Goal: Information Seeking & Learning: Learn about a topic

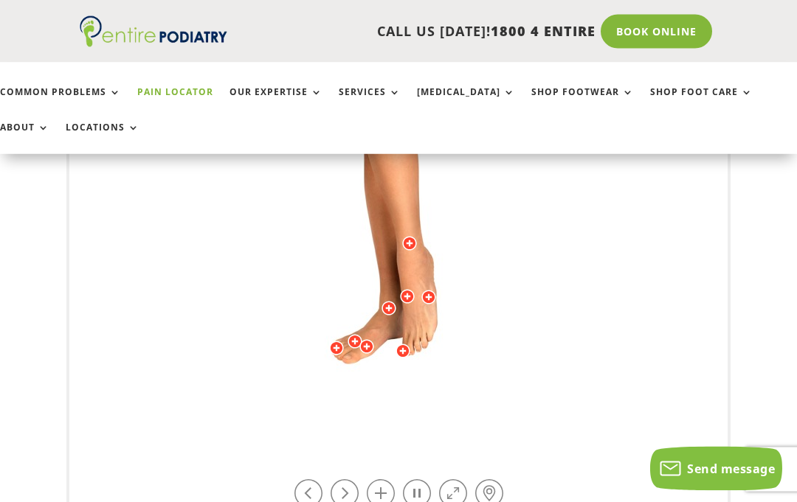
scroll to position [519, 0]
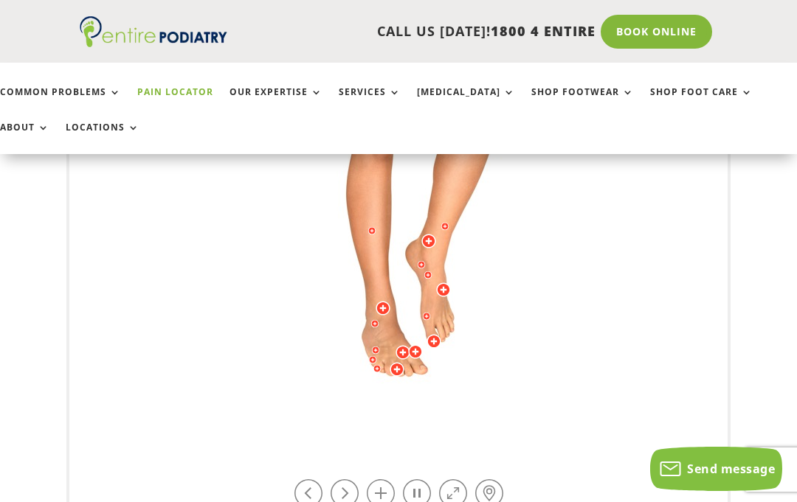
click at [421, 487] on link at bounding box center [417, 494] width 28 height 28
click at [417, 494] on link at bounding box center [417, 494] width 28 height 28
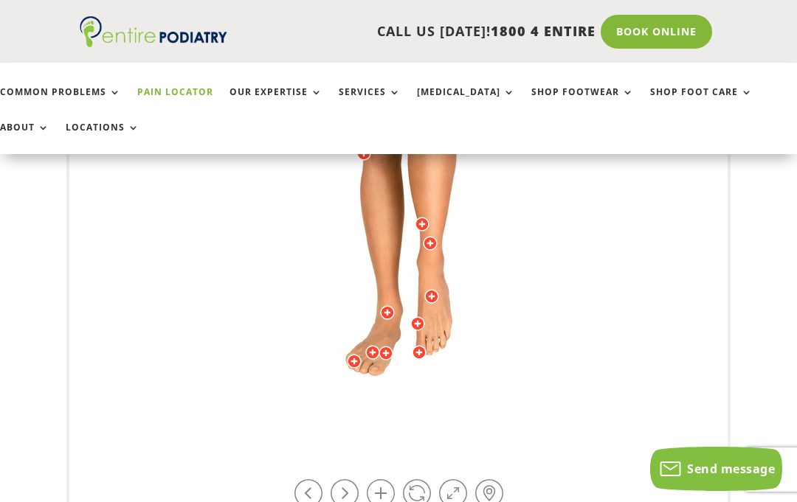
click at [421, 493] on link at bounding box center [417, 494] width 28 height 28
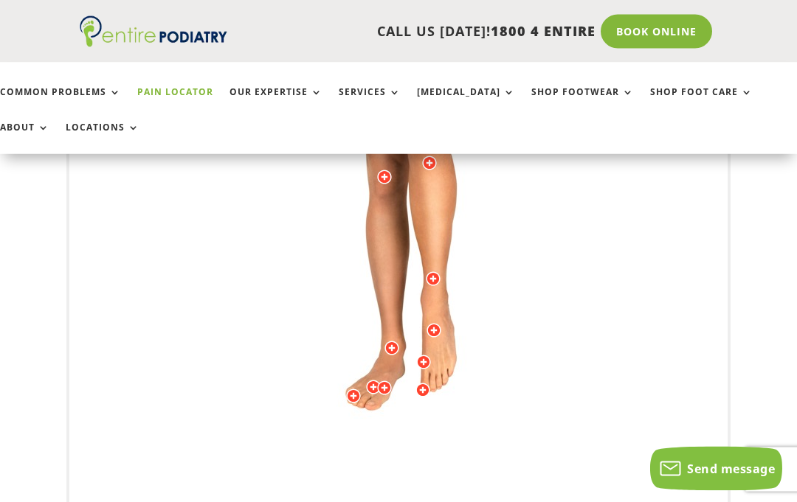
scroll to position [484, 0]
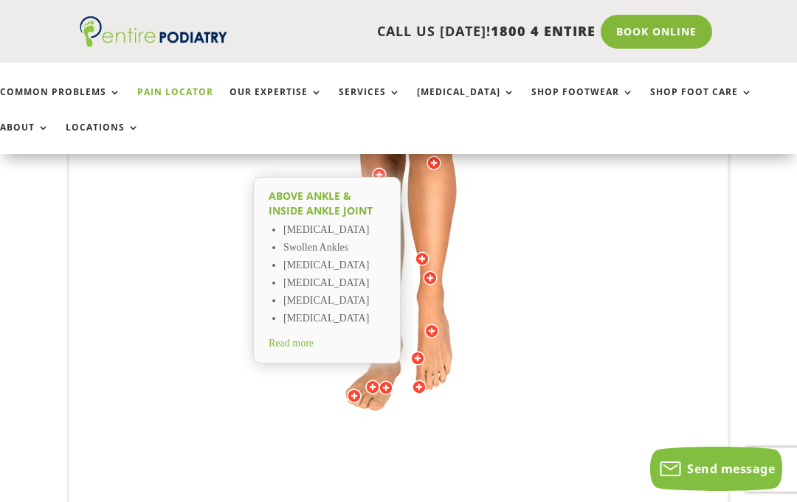
click at [291, 349] on span "Read more" at bounding box center [291, 343] width 45 height 11
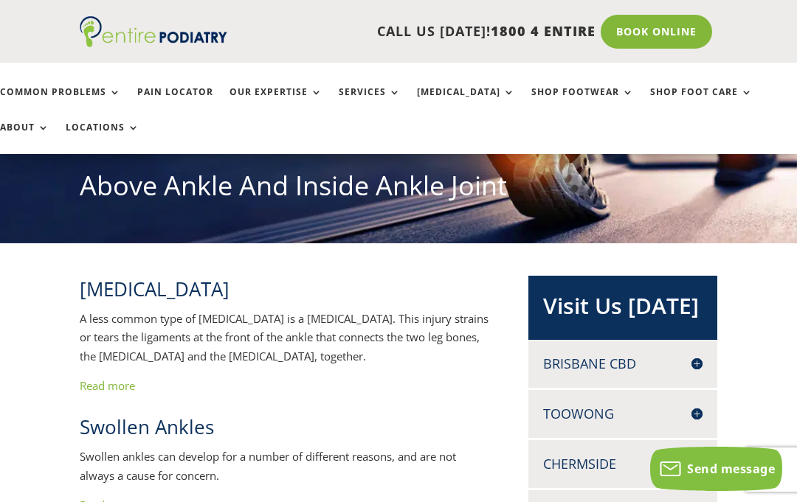
scroll to position [165, 0]
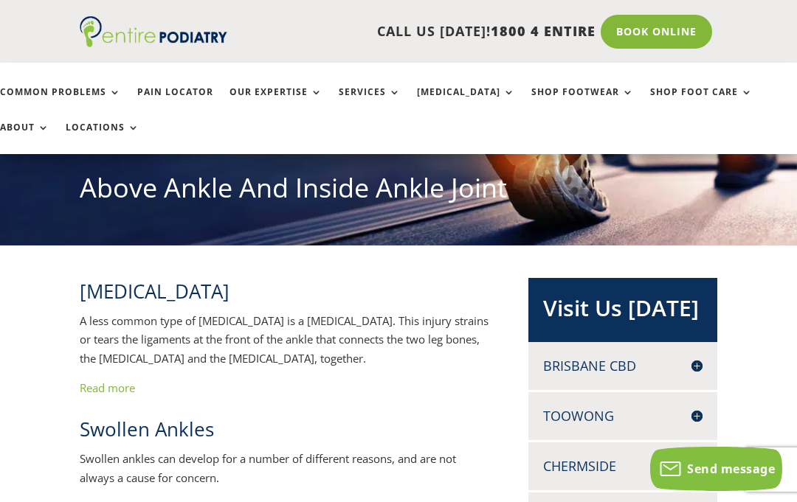
click at [110, 381] on link "Read more" at bounding box center [107, 388] width 55 height 15
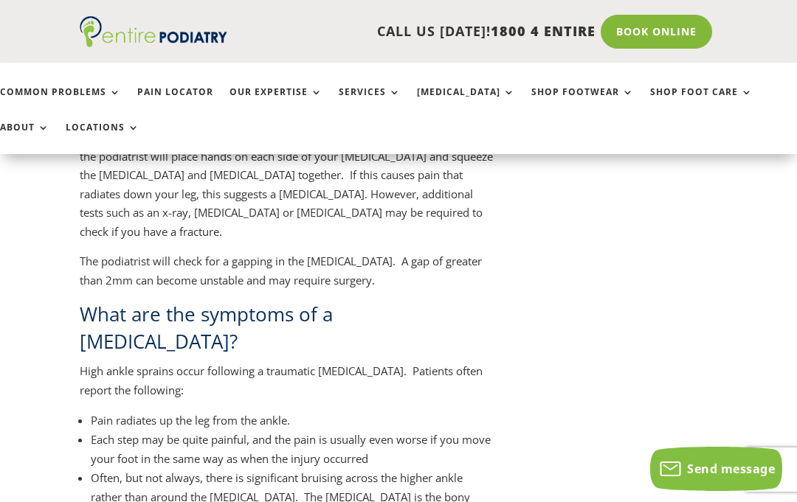
scroll to position [1512, 0]
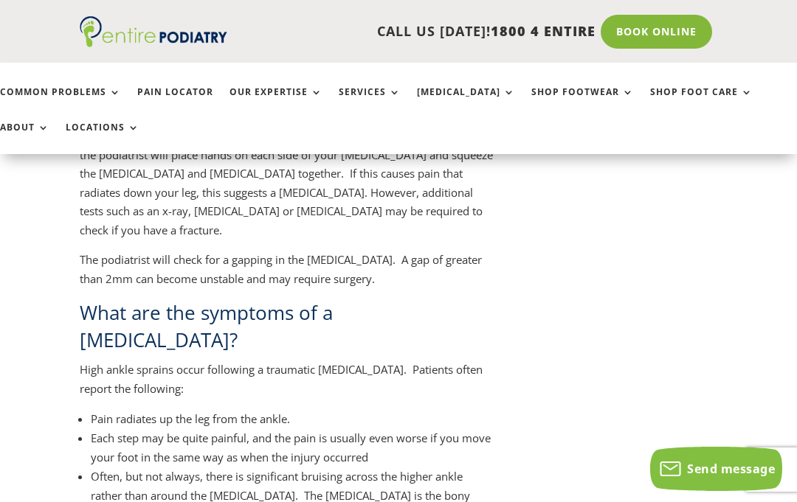
click at [434, 456] on ul "Pain radiates up the leg from the ankle. Each step may be quite painful, and th…" at bounding box center [286, 484] width 413 height 151
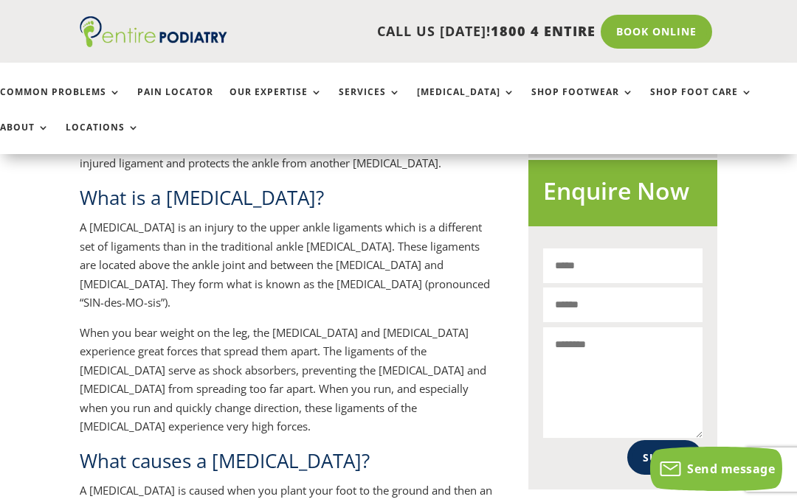
scroll to position [0, 0]
